Goal: Information Seeking & Learning: Find specific fact

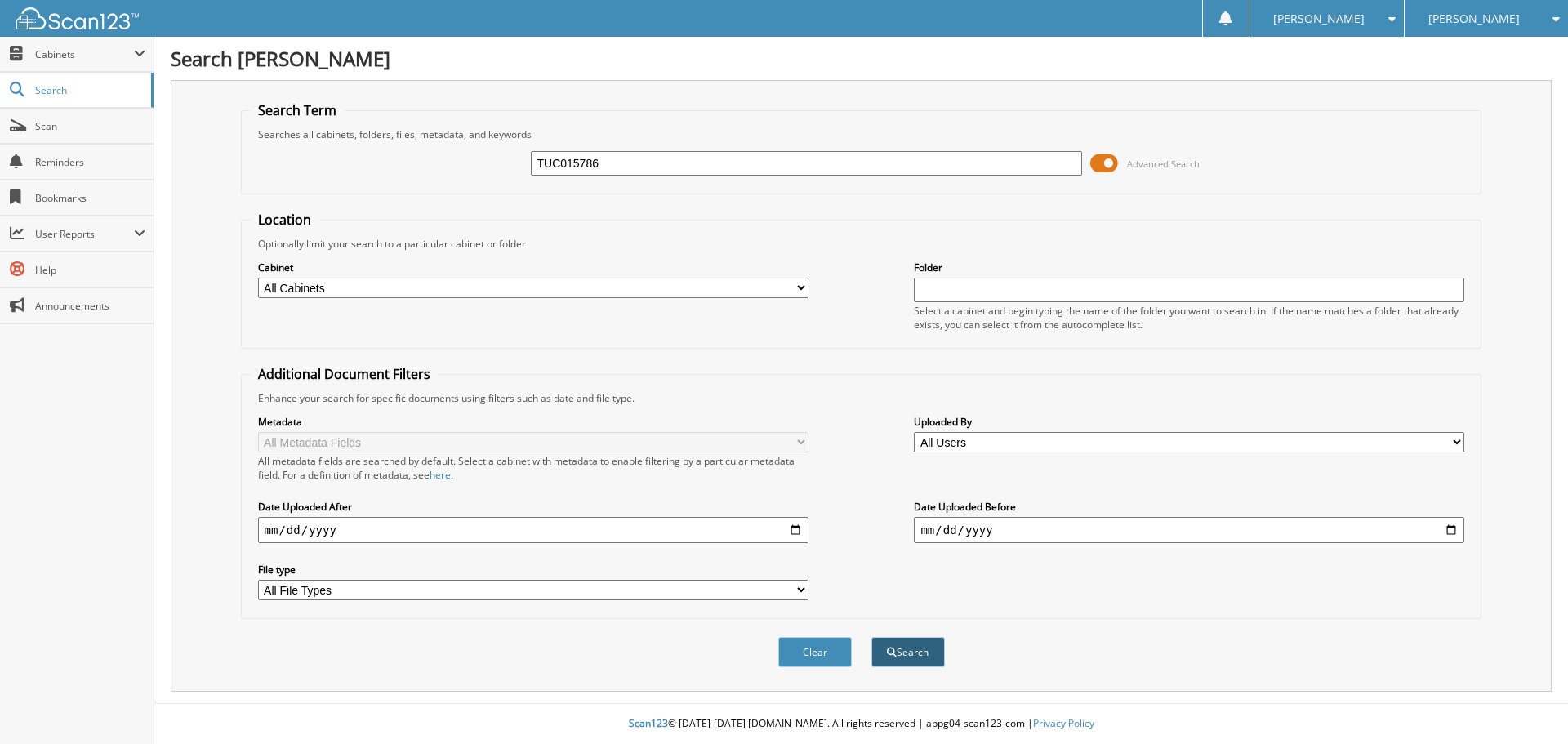
type input "TUC015786"
click at [922, 651] on button "Search" at bounding box center [909, 652] width 74 height 30
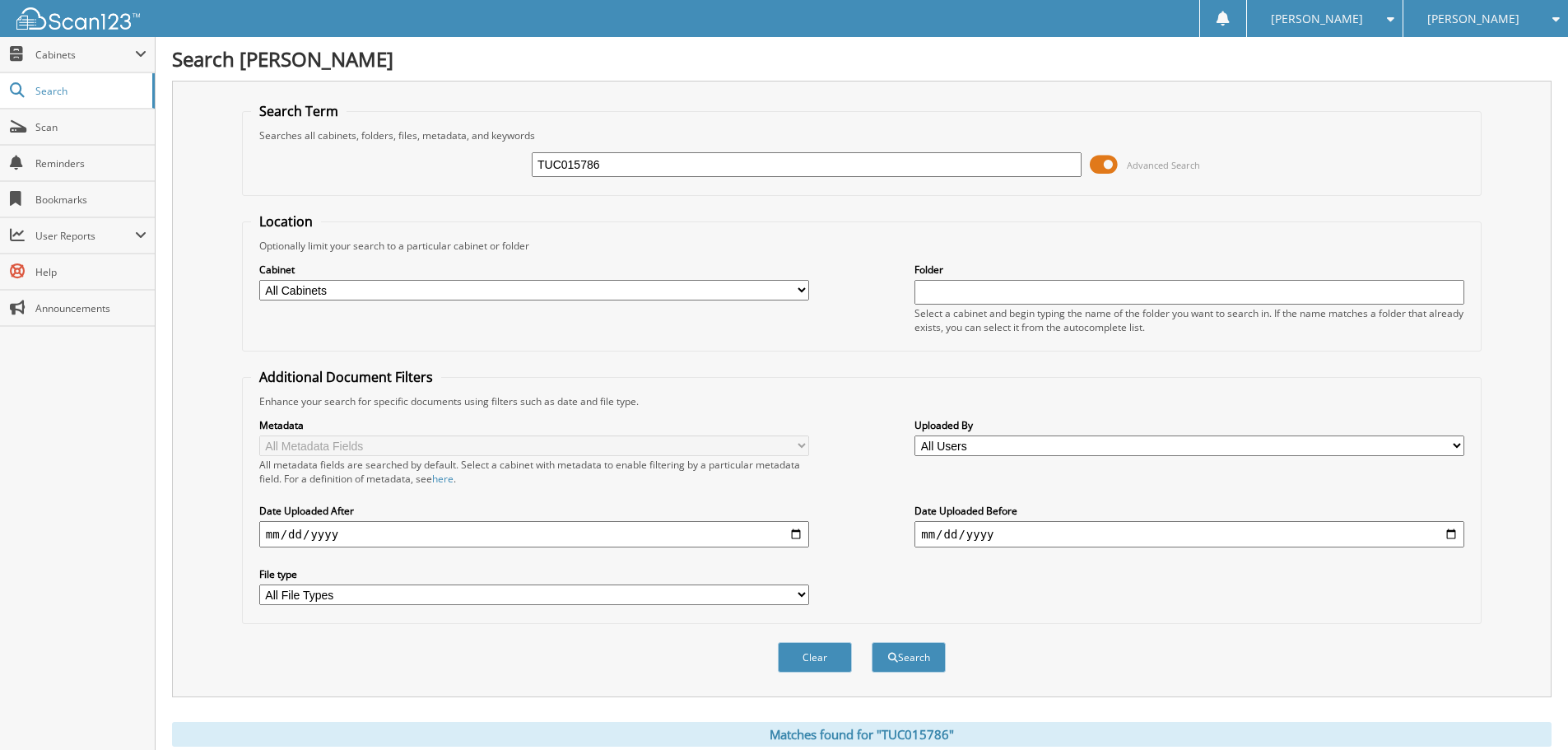
scroll to position [262, 0]
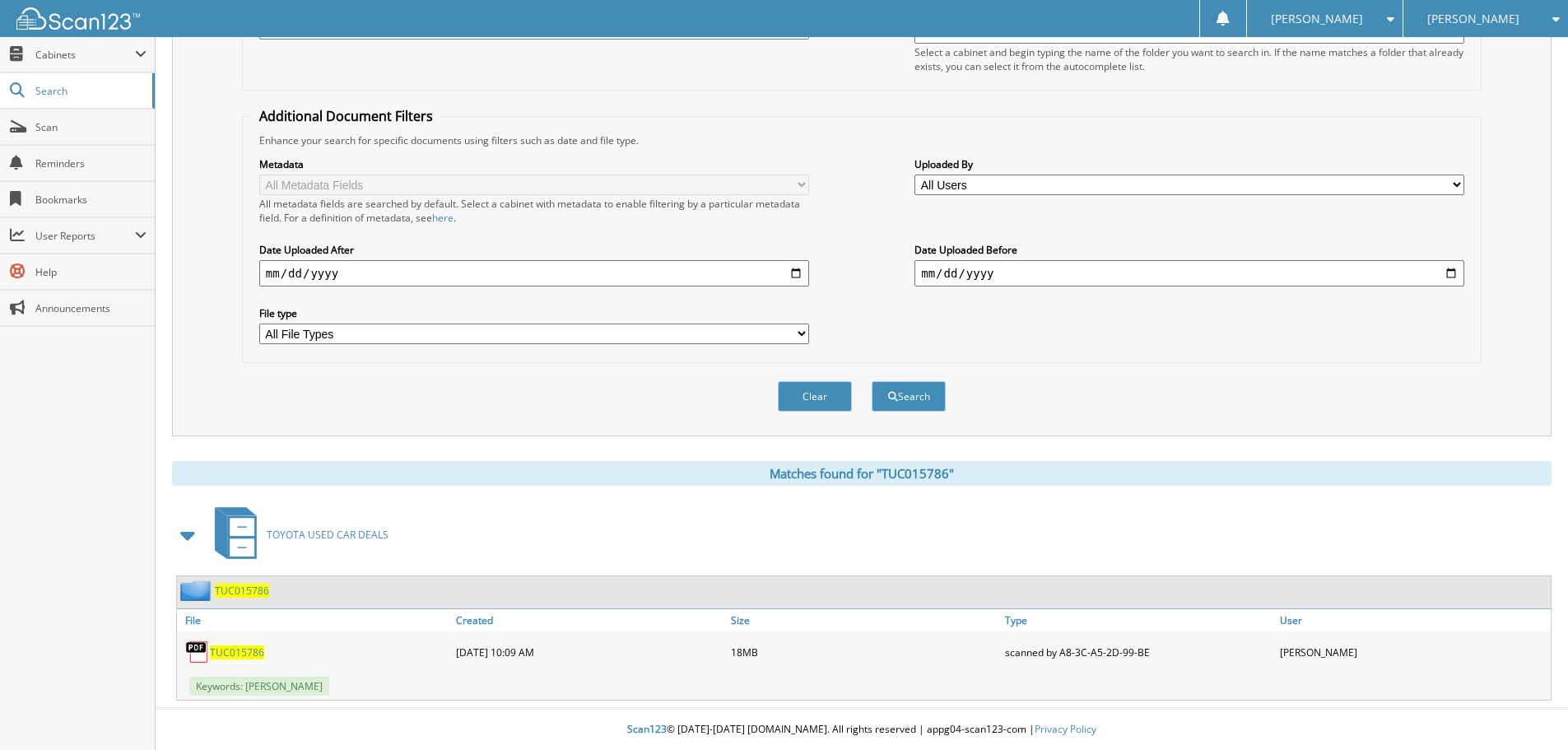
click at [254, 655] on span "TUC015786" at bounding box center [237, 652] width 55 height 14
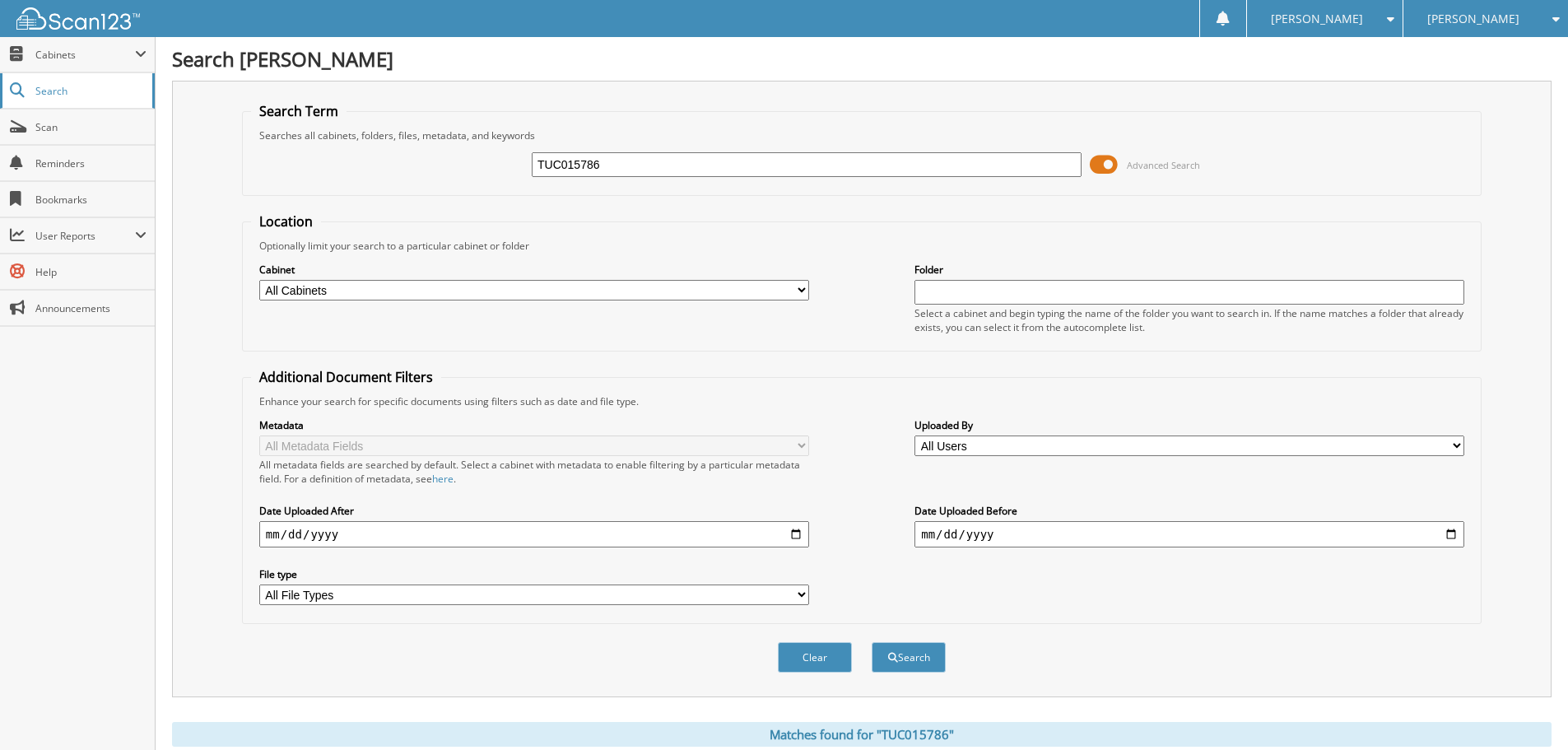
click at [76, 86] on span "Search" at bounding box center [89, 90] width 108 height 14
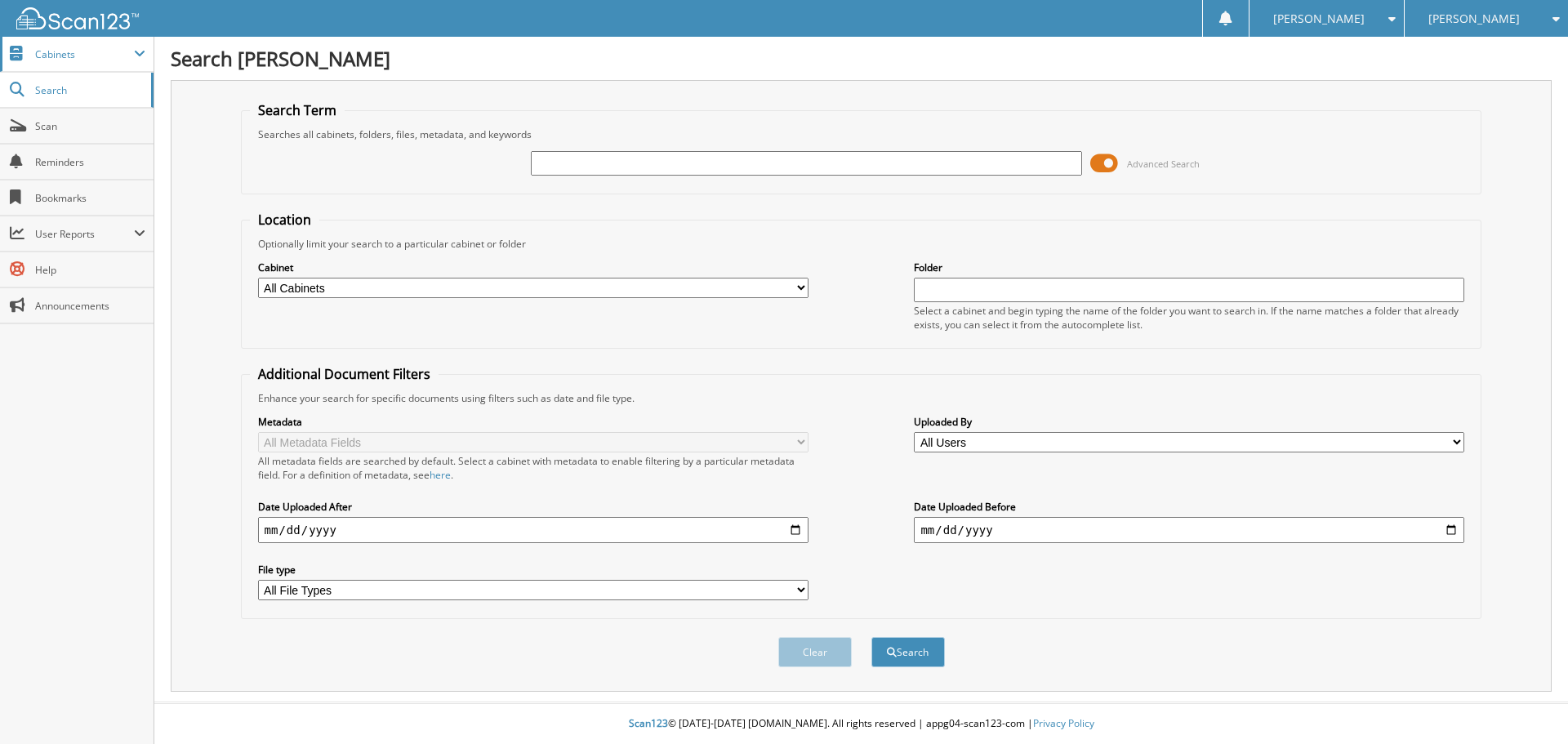
click at [114, 55] on span "Cabinets" at bounding box center [85, 54] width 99 height 14
click at [610, 165] on input "text" at bounding box center [806, 163] width 551 height 25
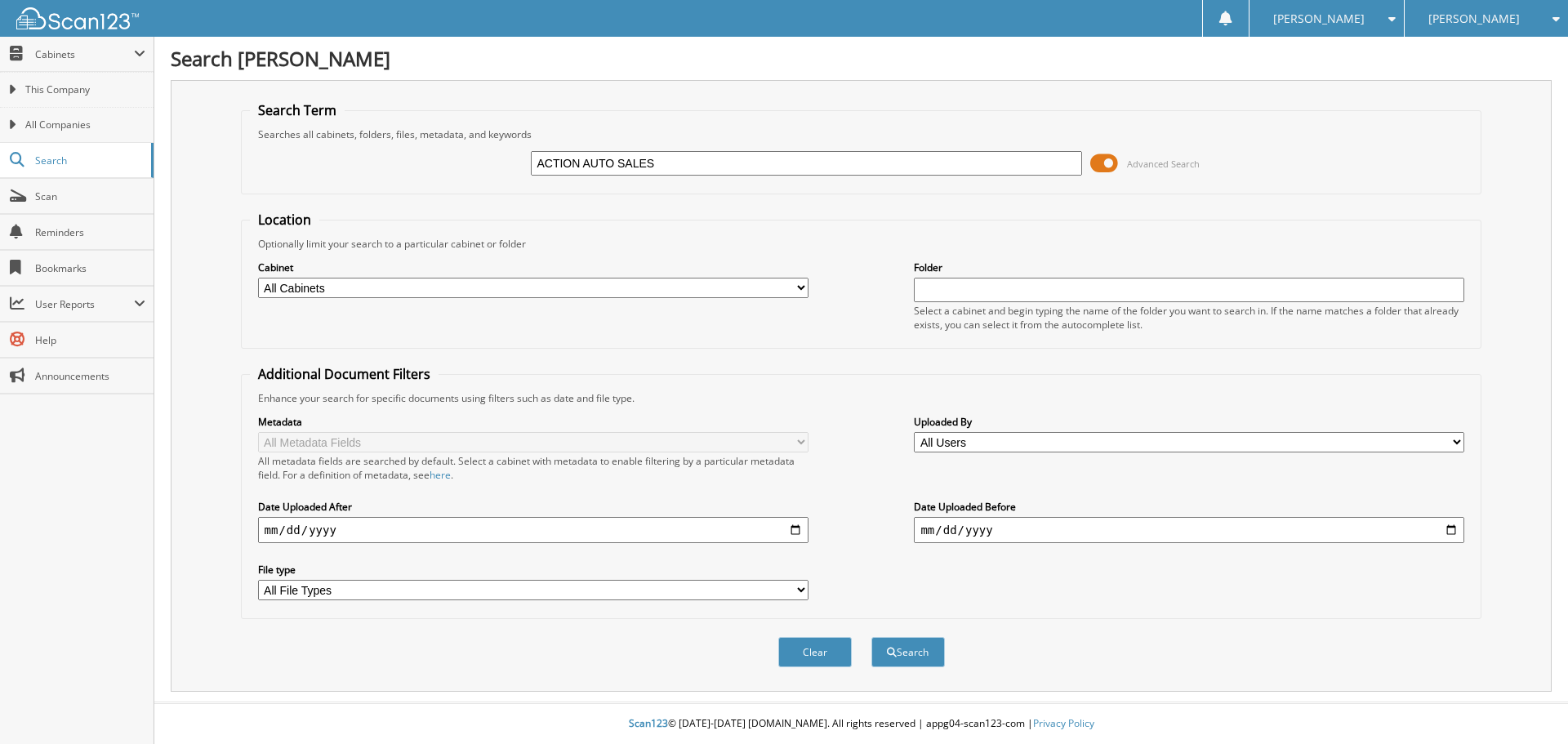
type input "ACTION AUTO SALES"
click at [872, 637] on button "Search" at bounding box center [909, 652] width 74 height 30
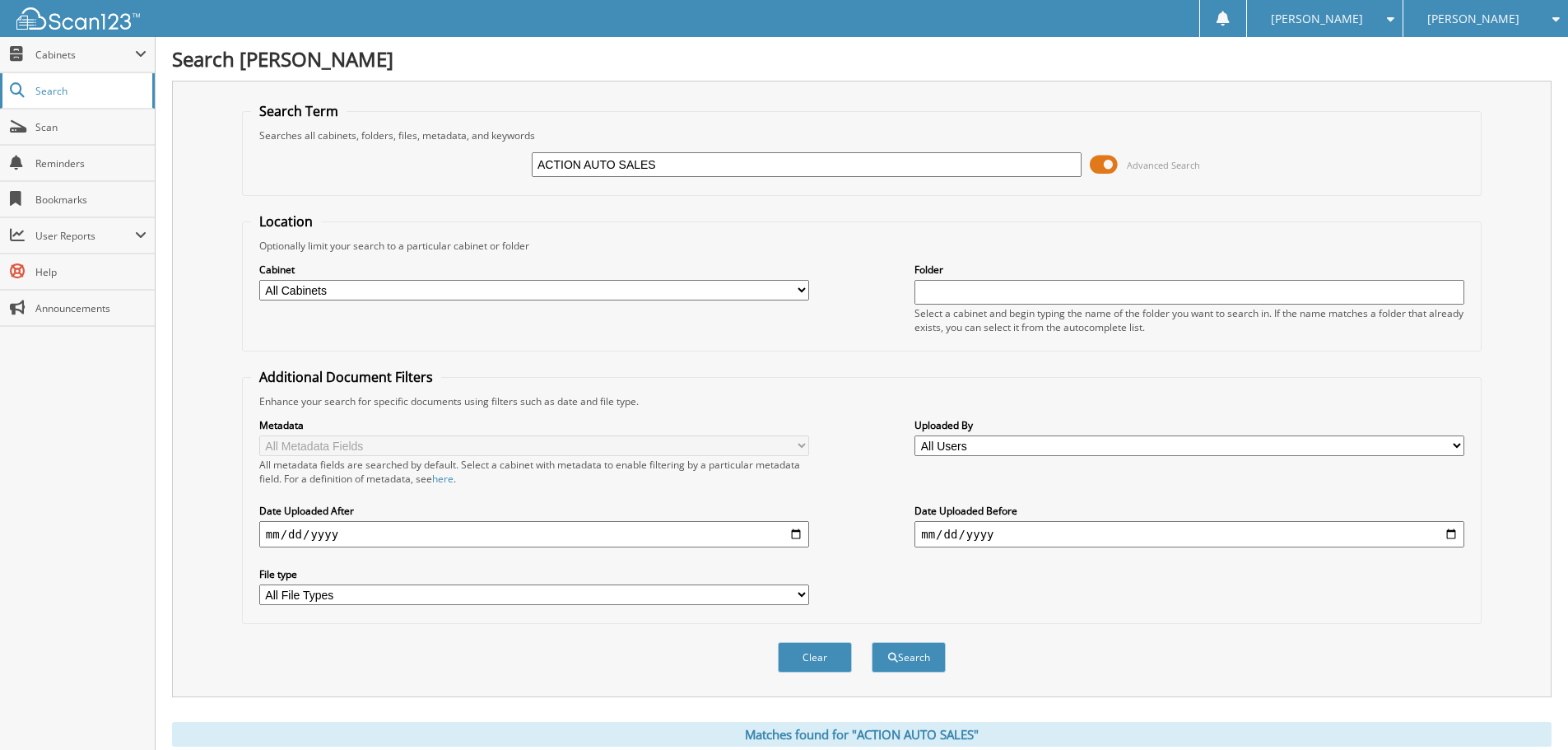
click at [70, 92] on span "Search" at bounding box center [89, 90] width 108 height 14
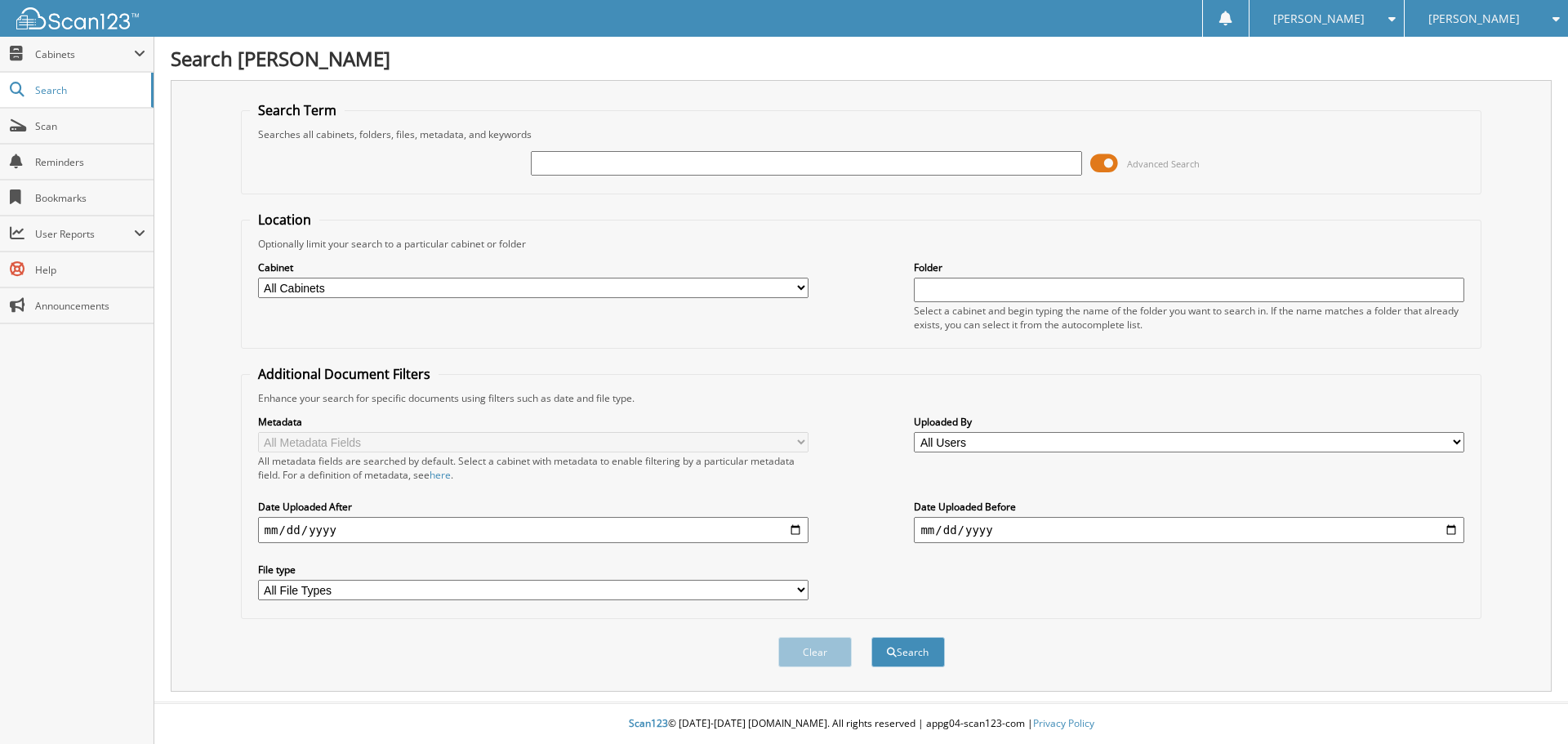
click at [762, 162] on input "text" at bounding box center [806, 163] width 551 height 25
type input "ACTION AUTO SALES"
click at [921, 651] on button "Search" at bounding box center [909, 652] width 74 height 30
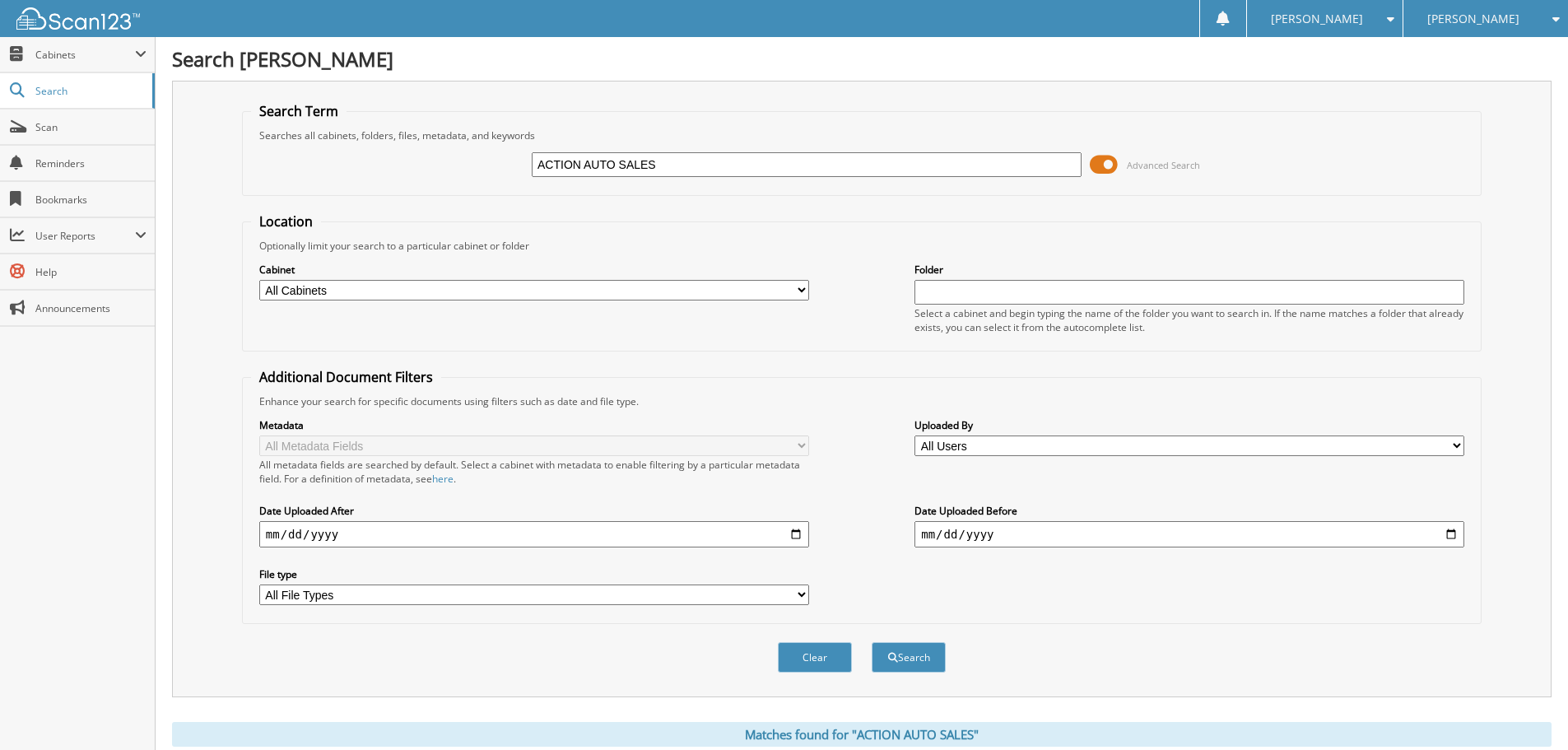
click at [528, 291] on select "All Cabinets 1099 2023 W-4 ACCOUNTS PAYABLE ACCOUNTS RECEIVABLE ACTIVE EMPLOYEE…" at bounding box center [534, 290] width 550 height 21
drag, startPoint x: 676, startPoint y: 168, endPoint x: 247, endPoint y: 185, distance: 429.3
click at [296, 185] on div "ACTION AUTO SALES Advanced Search" at bounding box center [861, 165] width 1221 height 45
type input "TOYOTA NEW CAR"
click at [872, 642] on button "Search" at bounding box center [909, 657] width 74 height 31
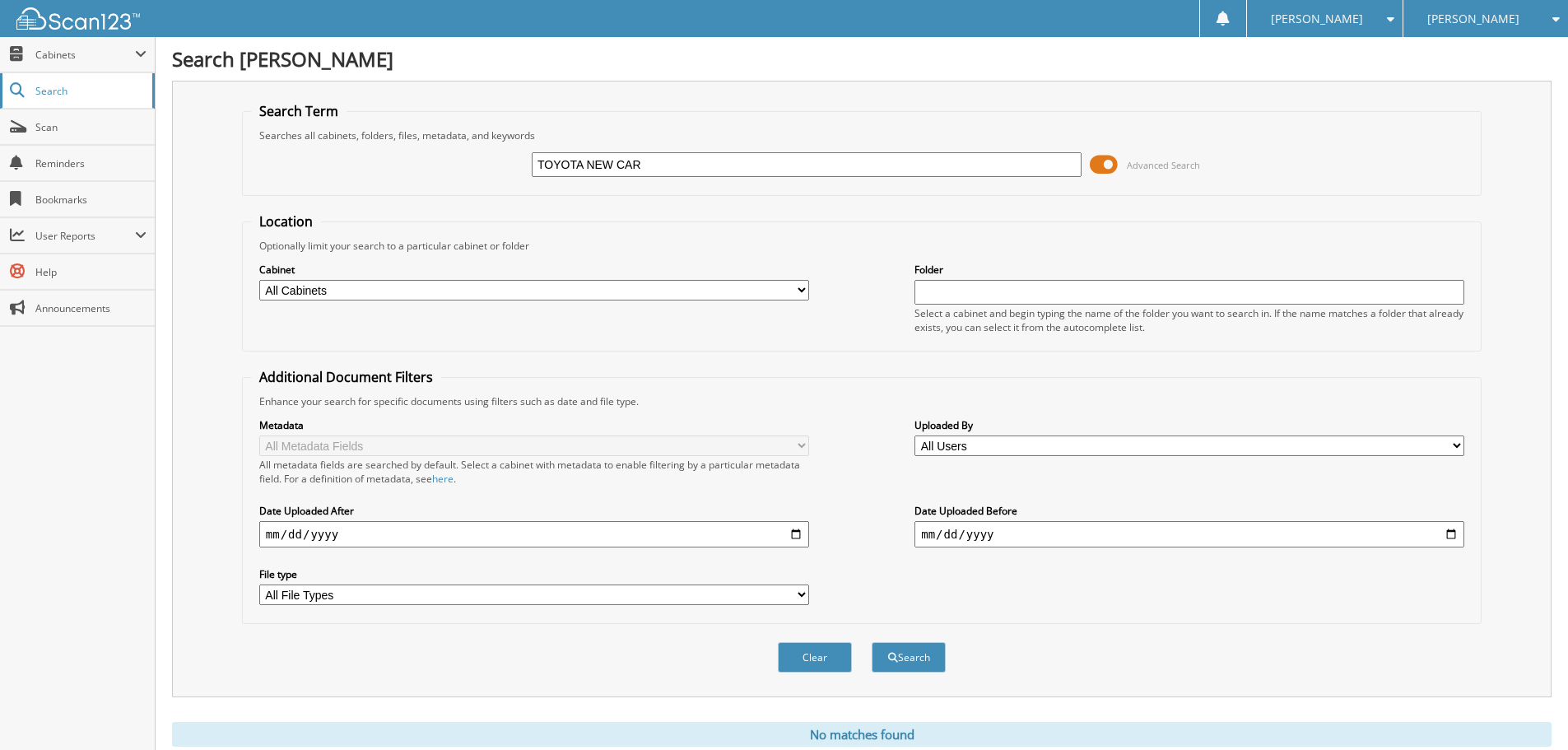
click at [85, 91] on span "Search" at bounding box center [89, 90] width 108 height 14
click at [72, 60] on span "Cabinets" at bounding box center [85, 55] width 99 height 14
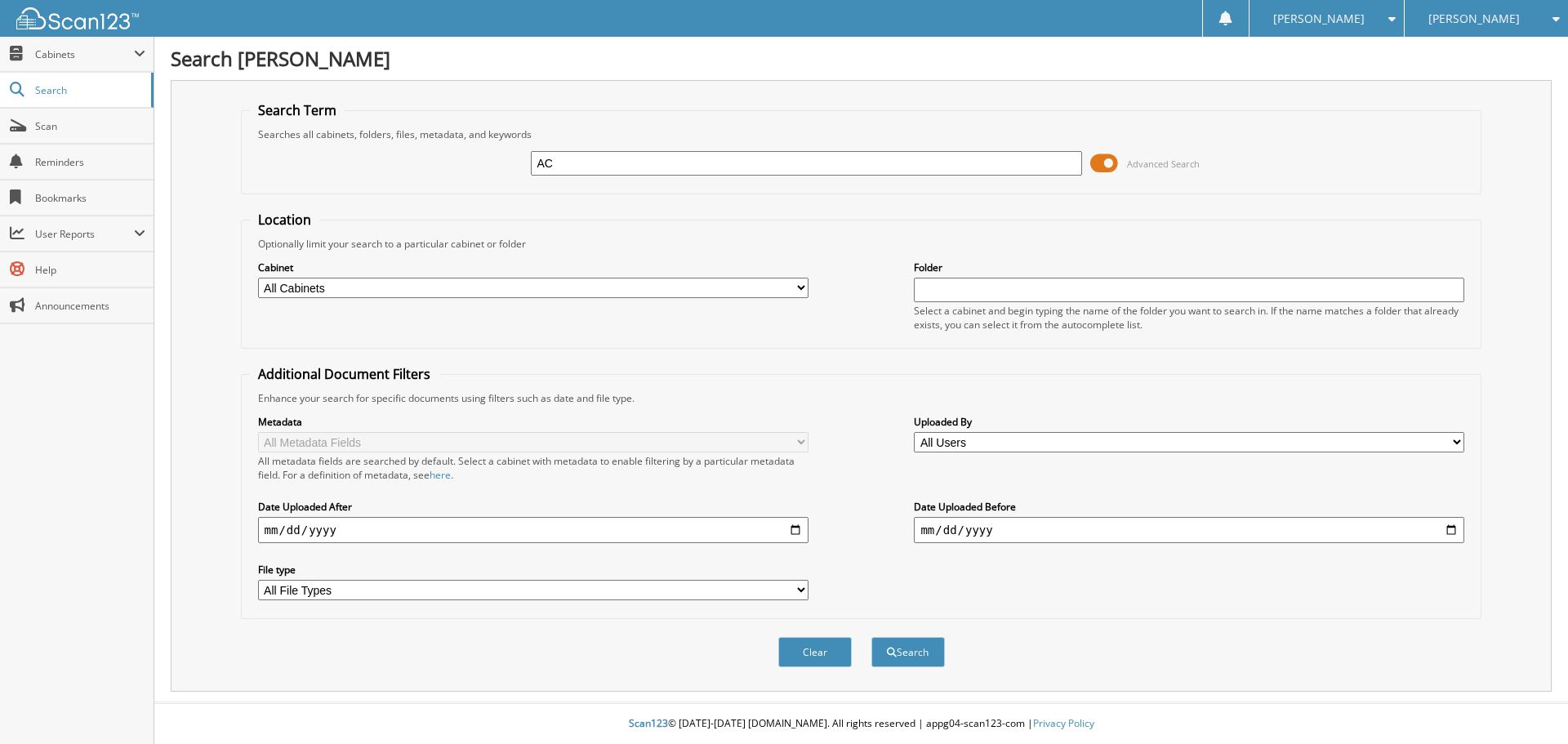
type input "ACTION AUTO SALES"
click at [768, 283] on select "All Cabinets 1099 2023 W-4 ACCOUNTS PAYABLE ACCOUNTS RECEIVABLE ACTIVE EMPLOYEE…" at bounding box center [533, 287] width 551 height 21
select select "9272"
click at [258, 278] on select "All Cabinets 1099 2023 W-4 ACCOUNTS PAYABLE ACCOUNTS RECEIVABLE ACTIVE EMPLOYEE…" at bounding box center [533, 287] width 551 height 21
click at [915, 654] on button "Search" at bounding box center [909, 652] width 74 height 30
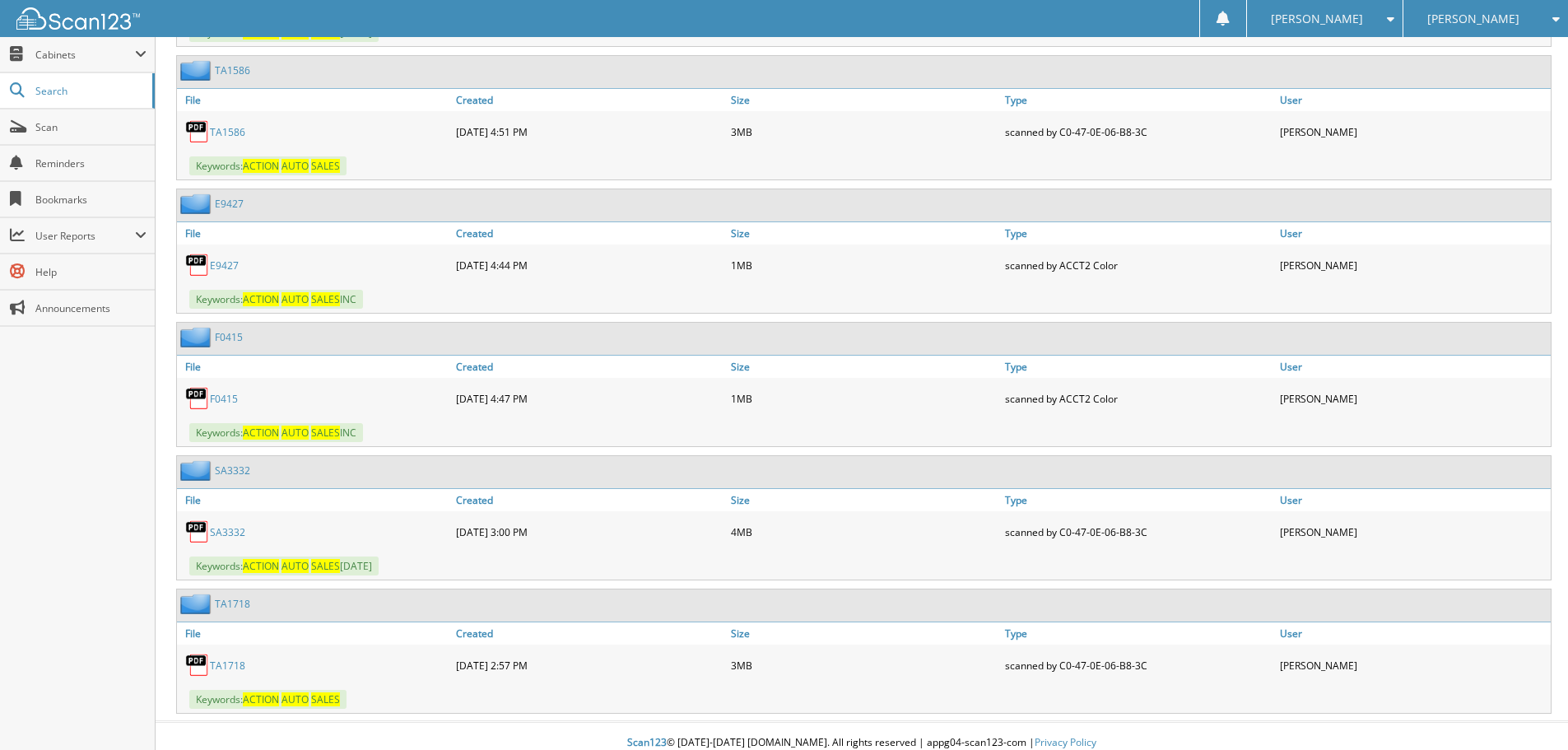
scroll to position [9841, 0]
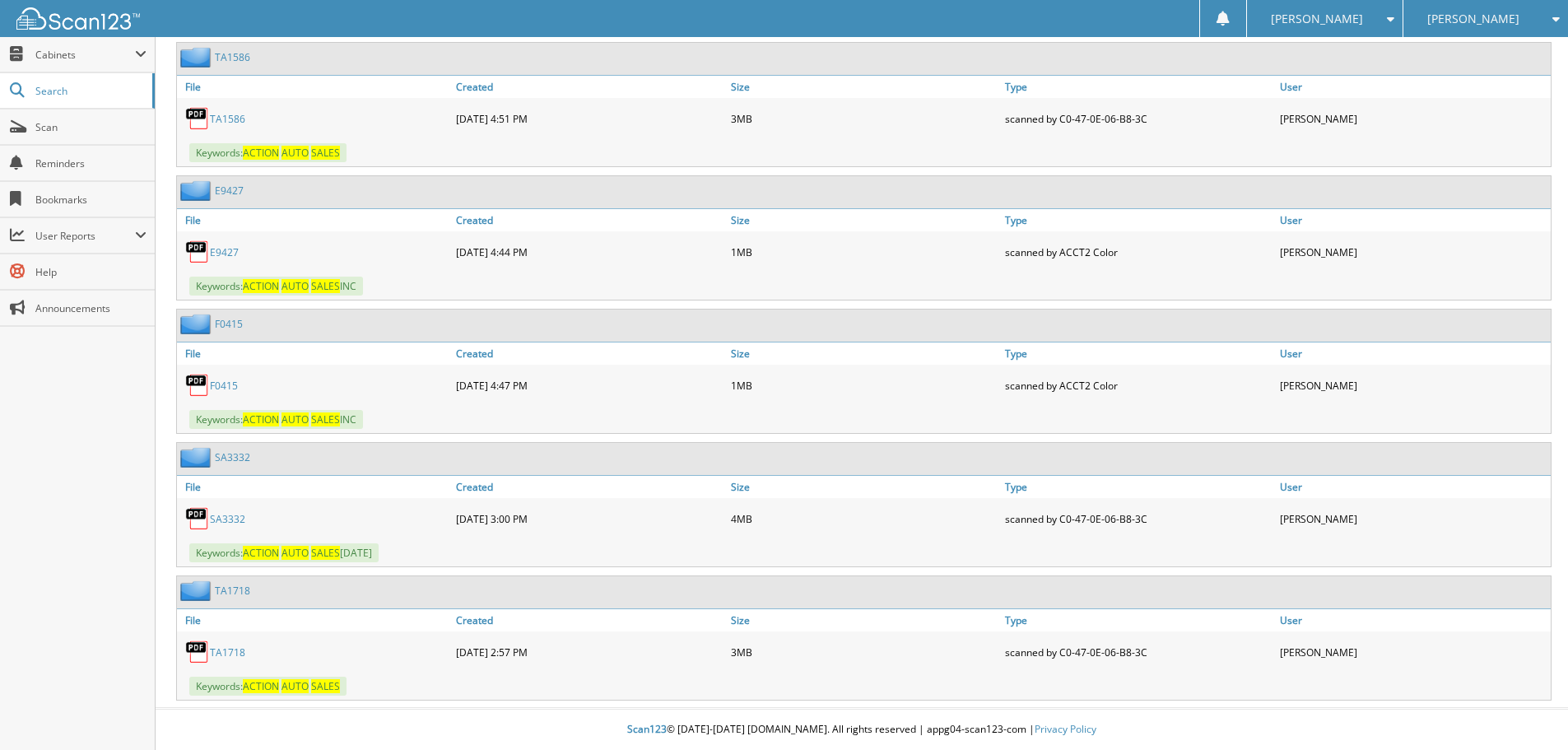
click at [230, 517] on link "SA3332" at bounding box center [228, 519] width 36 height 14
